Goal: Task Accomplishment & Management: Use online tool/utility

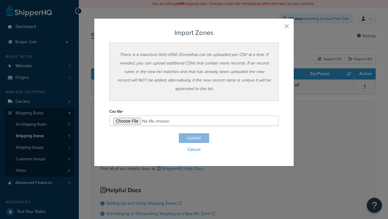
click at [194, 33] on h3 "Import Zones" at bounding box center [194, 32] width 169 height 7
click at [194, 120] on input "file" at bounding box center [194, 120] width 169 height 10
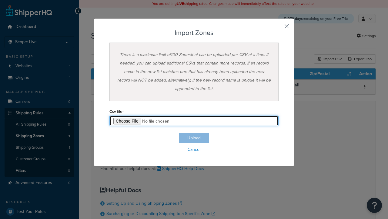
type input "C:\fakepath\importZonesSuccess.csv"
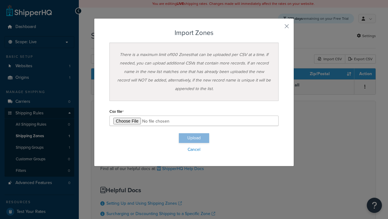
click at [194, 138] on button "Upload" at bounding box center [194, 138] width 30 height 10
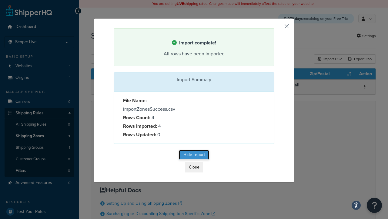
click at [194, 155] on button "Hide report" at bounding box center [194, 155] width 30 height 10
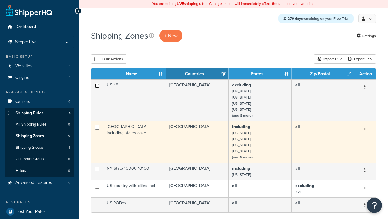
click at [97, 86] on input "checkbox" at bounding box center [97, 85] width 5 height 5
checkbox input "true"
click at [97, 128] on input "checkbox" at bounding box center [97, 127] width 5 height 5
checkbox input "true"
